Goal: Transaction & Acquisition: Purchase product/service

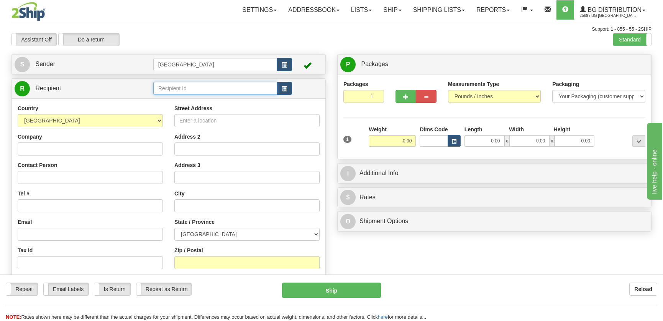
click at [202, 90] on input "text" at bounding box center [215, 88] width 124 height 13
click at [209, 96] on div "[GEOGRAPHIC_DATA]" at bounding box center [213, 100] width 116 height 8
type input "[GEOGRAPHIC_DATA]"
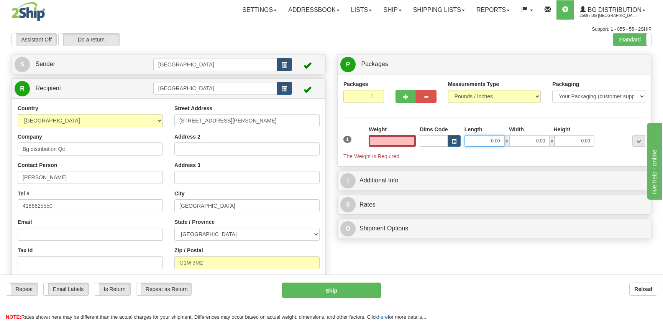
type input "0.00"
click at [497, 141] on input "0.00" at bounding box center [485, 141] width 40 height 12
type input "12.00"
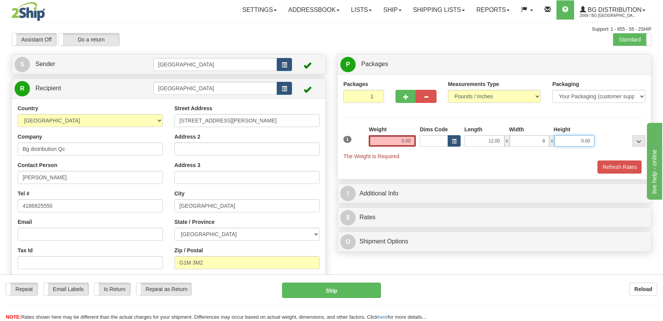
type input "8.00"
type input "7.00"
click at [398, 143] on input "0.00" at bounding box center [392, 141] width 47 height 12
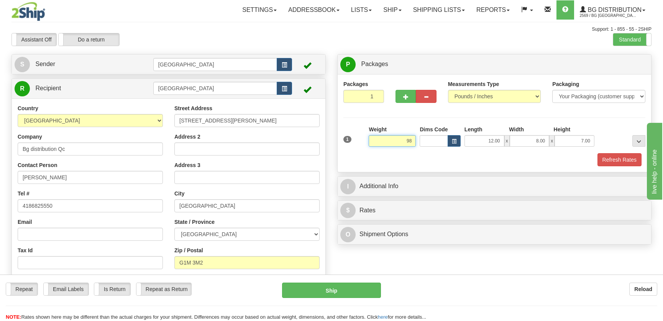
type input "9"
type input "9.00"
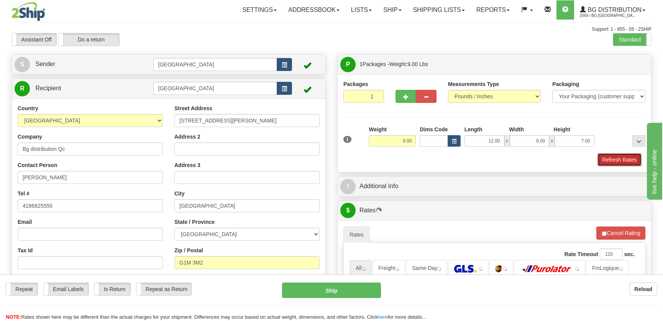
click at [610, 161] on button "Refresh Rates" at bounding box center [620, 159] width 44 height 13
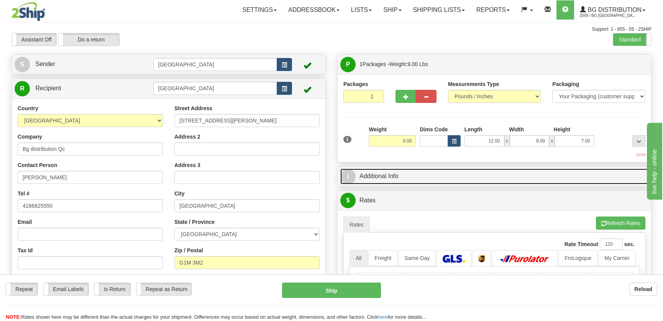
click at [561, 177] on link "I Additional Info" at bounding box center [494, 176] width 308 height 16
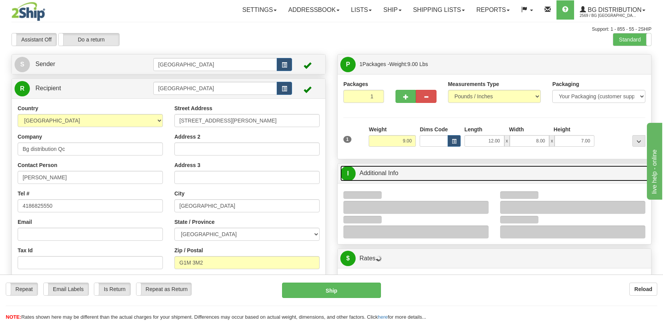
scroll to position [69, 0]
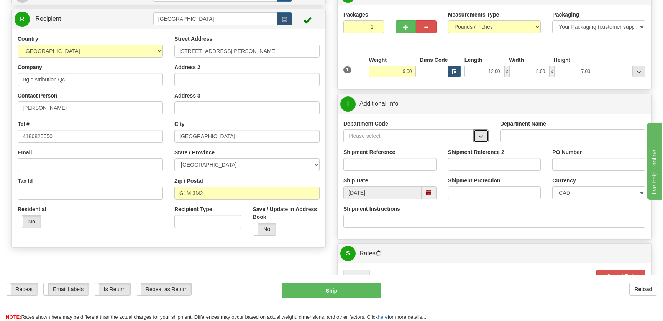
click at [483, 132] on button "button" at bounding box center [481, 135] width 15 height 13
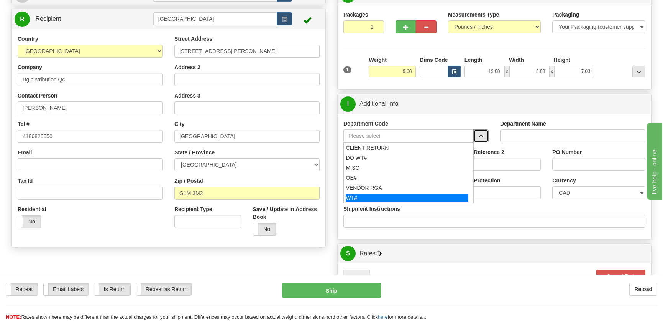
click at [393, 195] on div "WT#" at bounding box center [407, 197] width 123 height 8
type input "WT#"
type input "WAREHOUSE TRANSFERS"
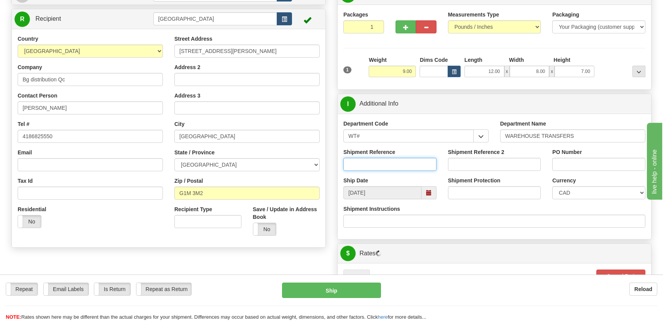
click at [400, 161] on input "Shipment Reference" at bounding box center [390, 164] width 93 height 13
type input "transfers [GEOGRAPHIC_DATA]"
click at [569, 169] on div "PO Number" at bounding box center [599, 162] width 105 height 28
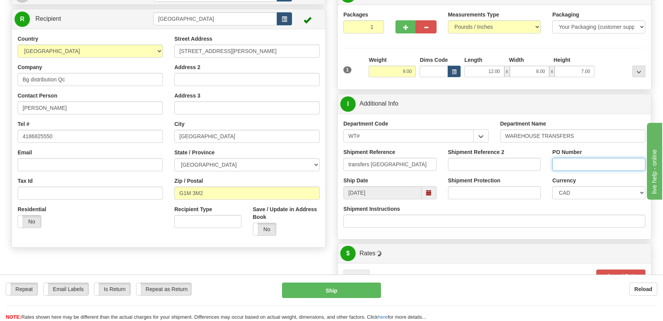
click at [569, 168] on input "PO Number" at bounding box center [599, 164] width 93 height 13
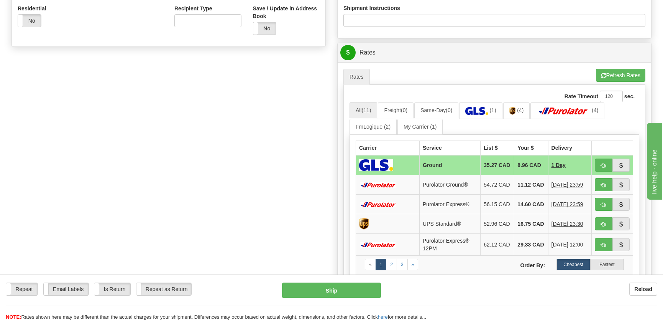
scroll to position [279, 0]
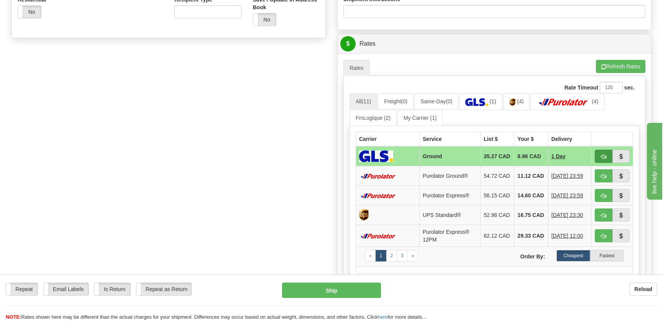
type input "."
click at [600, 153] on button "button" at bounding box center [604, 156] width 18 height 13
type input "1"
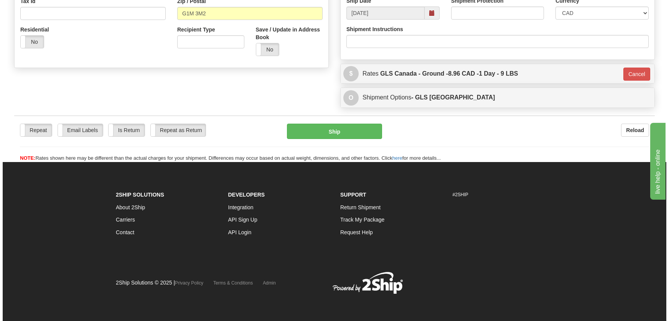
scroll to position [249, 0]
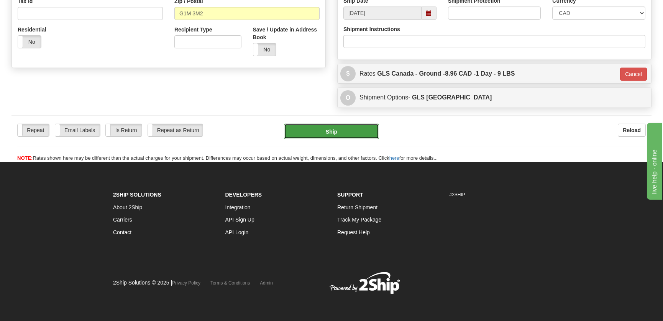
click at [368, 131] on button "Ship" at bounding box center [331, 130] width 95 height 15
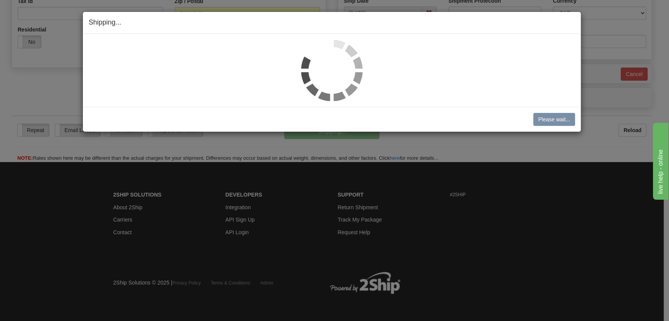
click at [331, 54] on img at bounding box center [331, 69] width 61 height 61
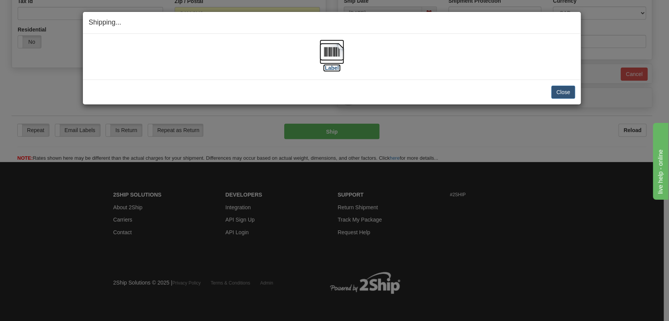
click at [331, 54] on img at bounding box center [331, 51] width 25 height 25
click at [566, 94] on button "Close" at bounding box center [563, 92] width 24 height 13
